Goal: Ask a question: Seek information or help from site administrators or community

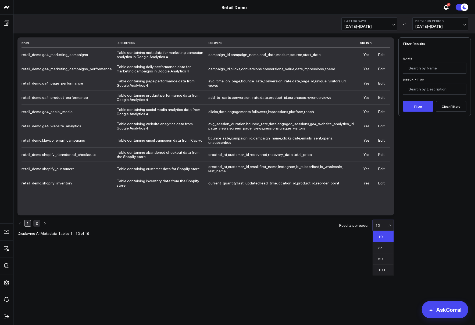
click at [379, 223] on div "10" at bounding box center [382, 225] width 12 height 4
click at [379, 253] on div "50" at bounding box center [383, 258] width 21 height 11
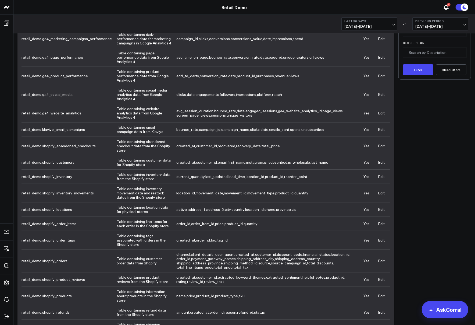
scroll to position [54, 0]
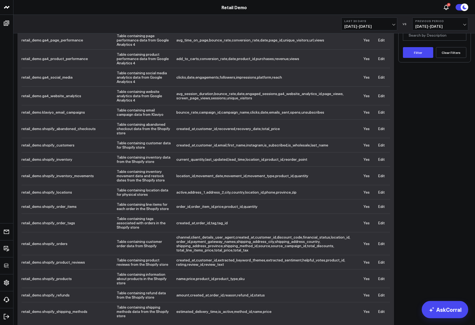
click at [384, 259] on link "Edit" at bounding box center [381, 261] width 7 height 5
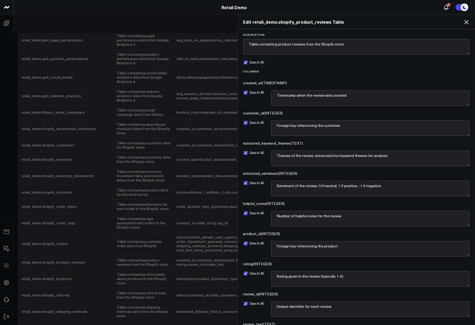
scroll to position [41, 0]
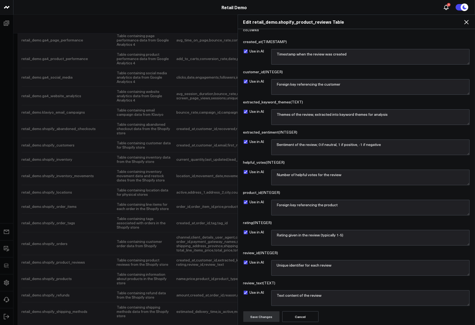
click at [467, 22] on icon at bounding box center [466, 22] width 4 height 4
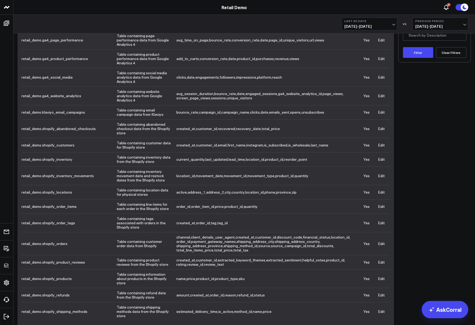
scroll to position [0, 0]
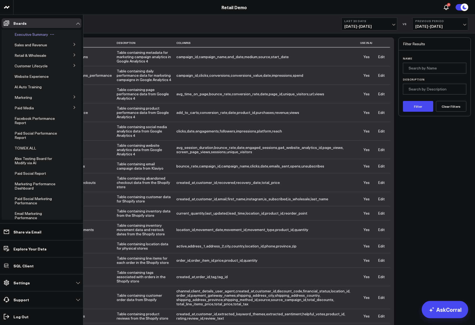
click at [23, 34] on span "Executive Summary" at bounding box center [32, 34] width 34 height 5
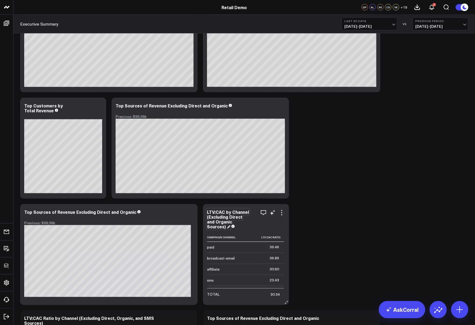
scroll to position [709, 0]
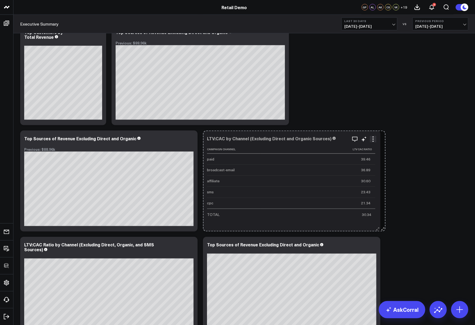
drag, startPoint x: 386, startPoint y: 220, endPoint x: 362, endPoint y: 210, distance: 25.9
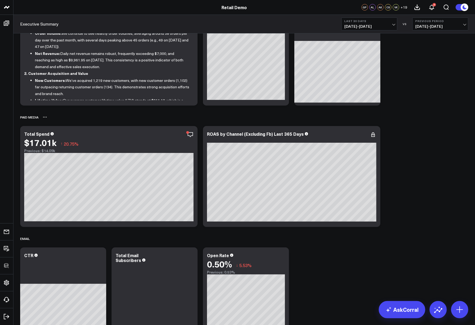
scroll to position [0, 0]
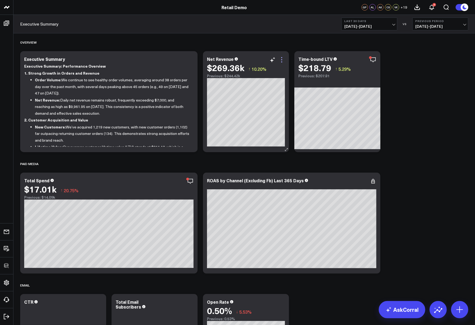
click at [282, 60] on icon at bounding box center [282, 59] width 6 height 6
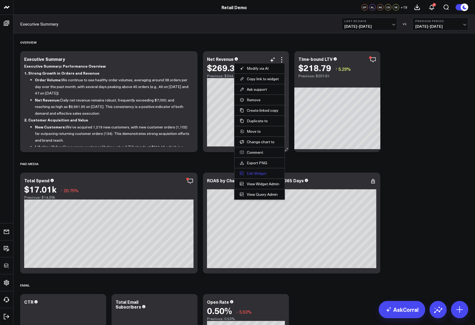
click at [255, 173] on button "Edit Widget" at bounding box center [260, 173] width 40 height 5
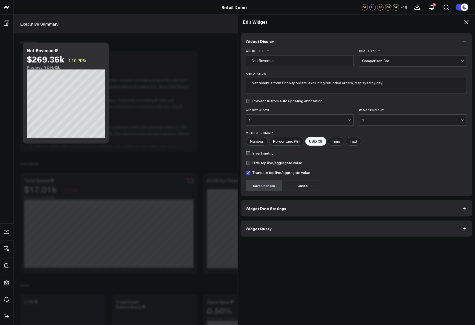
click at [285, 228] on button "Widget Query" at bounding box center [357, 228] width 232 height 16
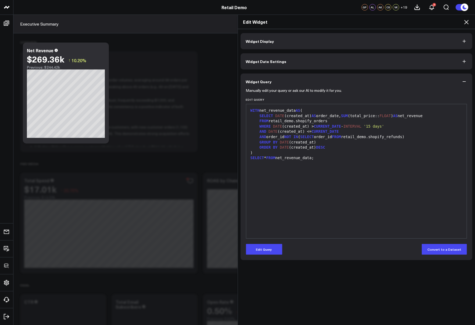
drag, startPoint x: 349, startPoint y: 166, endPoint x: 358, endPoint y: 176, distance: 13.2
click at [358, 176] on div "WITH net_revenue_data AS ( SELECT DATE (created_at) AS order_date, SUM (total_p…" at bounding box center [356, 171] width 215 height 129
click at [467, 22] on icon at bounding box center [466, 22] width 4 height 4
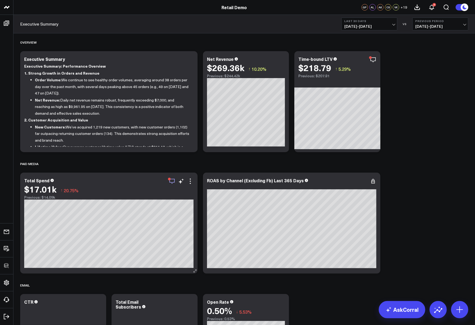
click at [172, 181] on icon "button" at bounding box center [172, 181] width 6 height 6
click at [408, 308] on link "AskCorral" at bounding box center [402, 309] width 47 height 17
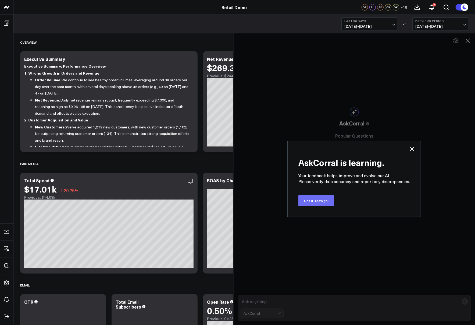
click at [321, 202] on button "Got it. Let's go!" at bounding box center [316, 200] width 36 height 11
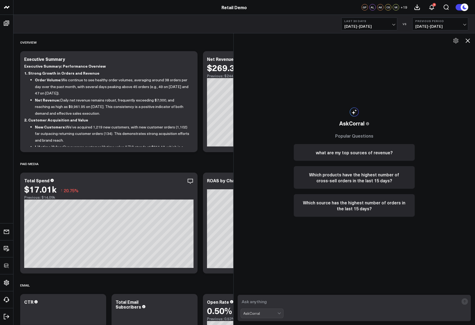
click at [263, 301] on textarea at bounding box center [350, 301] width 219 height 10
type textarea "what are my top sources of revenue?"
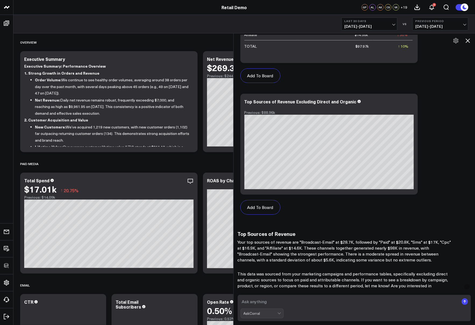
scroll to position [393, 0]
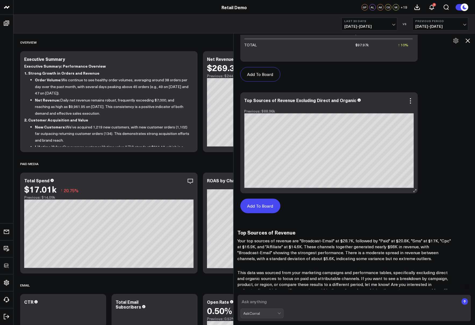
click at [271, 205] on button "Add To Board" at bounding box center [260, 205] width 40 height 15
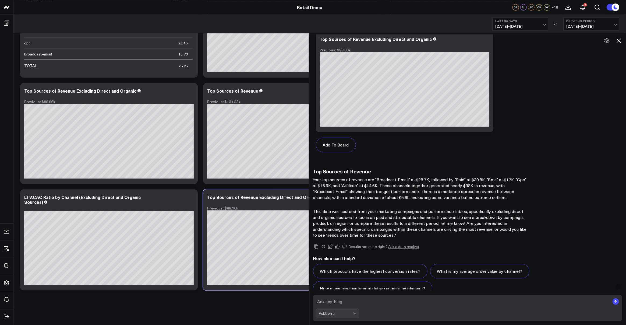
scroll to position [454, 0]
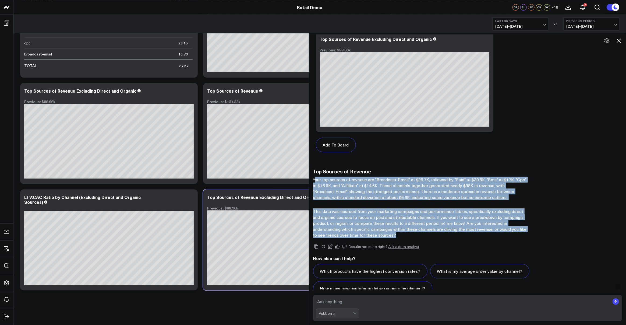
drag, startPoint x: 366, startPoint y: 202, endPoint x: 434, endPoint y: 237, distance: 76.8
click at [434, 237] on div "Top Sources of Revenue Your top sources of revenue are "Broadcast-Email" at $28…" at bounding box center [467, 203] width 309 height 70
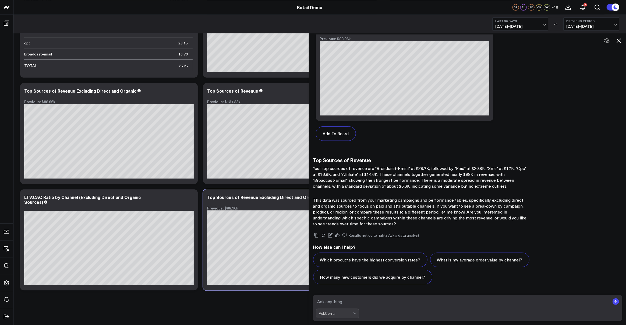
click at [382, 301] on textarea at bounding box center [463, 301] width 294 height 10
click at [475, 40] on icon at bounding box center [618, 40] width 4 height 4
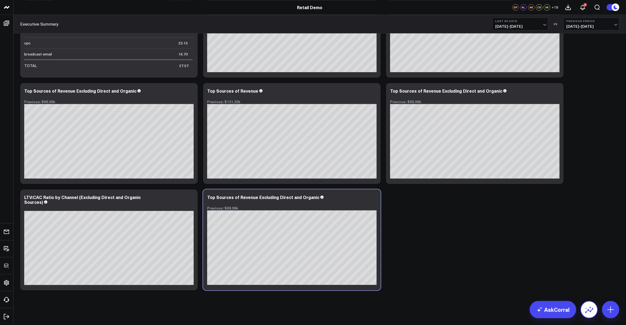
click at [475, 312] on icon at bounding box center [588, 309] width 9 height 9
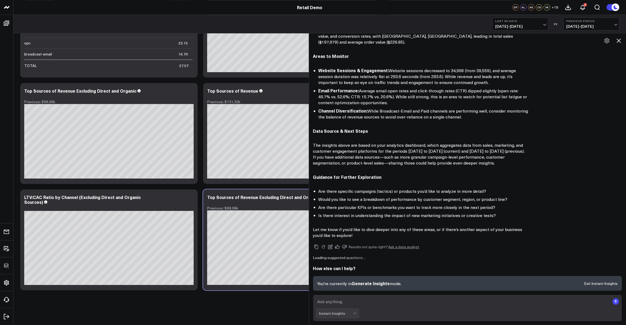
scroll to position [200, 0]
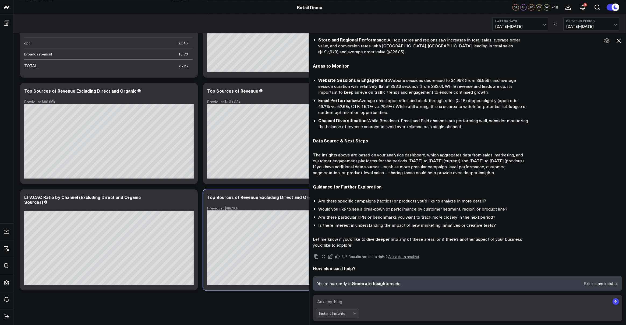
click at [342, 302] on textarea at bounding box center [463, 301] width 294 height 10
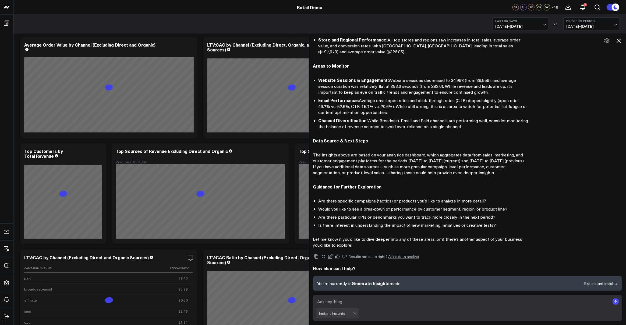
scroll to position [0, 0]
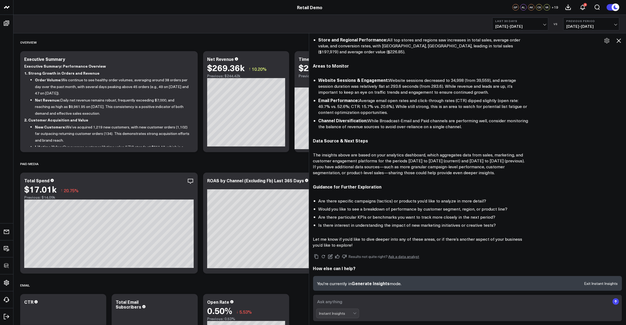
click at [475, 41] on icon at bounding box center [618, 40] width 6 height 6
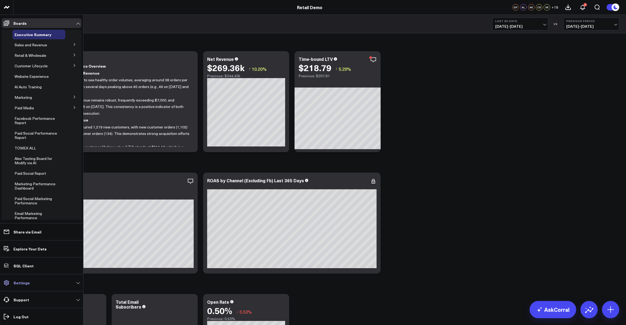
click at [20, 281] on p "Settings" at bounding box center [21, 282] width 16 height 4
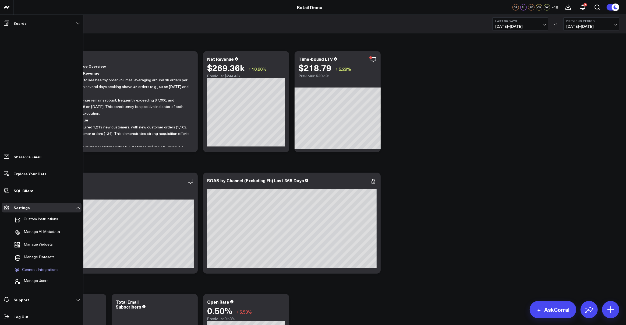
click at [33, 270] on span "Connect Integrations" at bounding box center [40, 269] width 36 height 5
